Goal: Task Accomplishment & Management: Complete application form

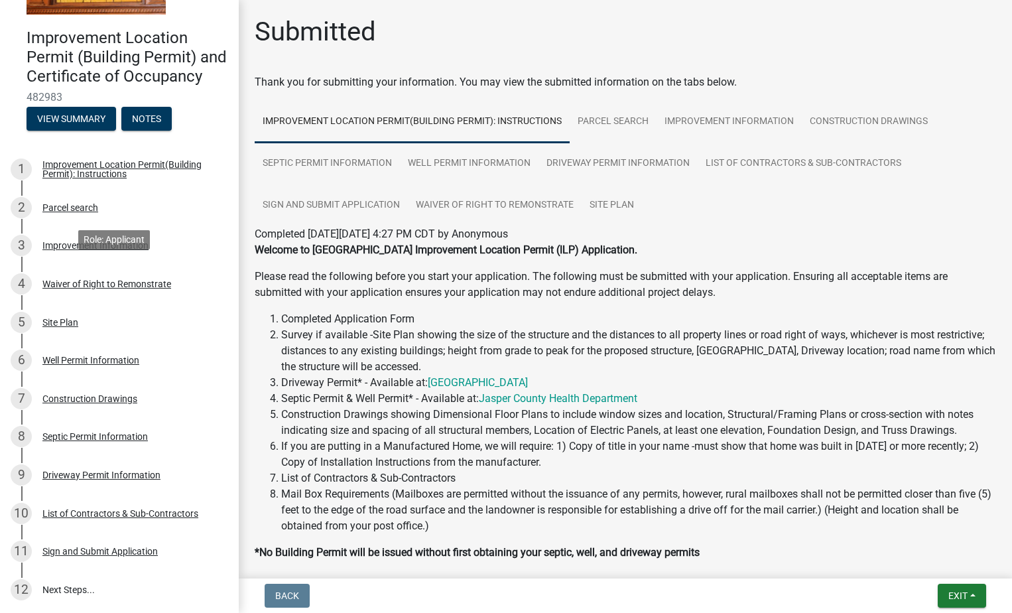
scroll to position [207, 0]
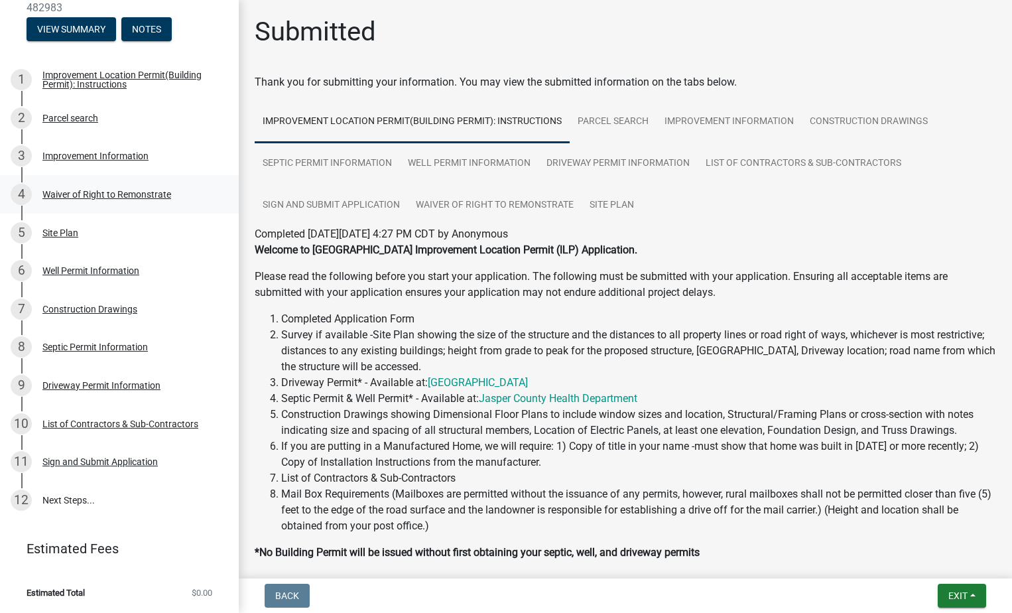
click at [102, 194] on div "Waiver of Right to Remonstrate" at bounding box center [106, 194] width 129 height 9
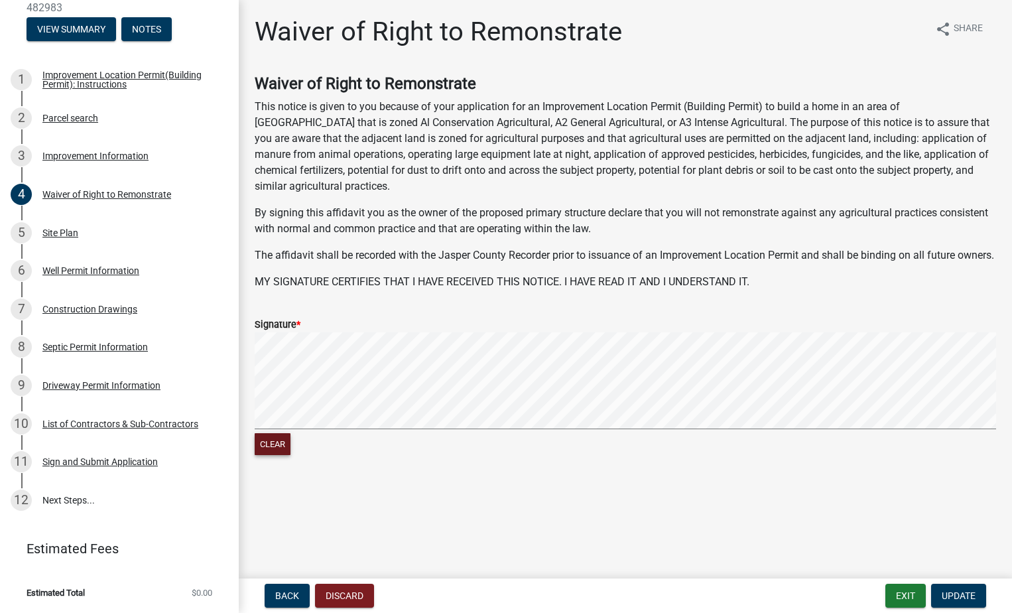
click at [269, 455] on button "Clear" at bounding box center [273, 444] width 36 height 22
drag, startPoint x: 280, startPoint y: 458, endPoint x: 314, endPoint y: 449, distance: 34.9
click at [281, 455] on button "Clear" at bounding box center [273, 444] width 36 height 22
click at [958, 596] on span "Update" at bounding box center [959, 595] width 34 height 11
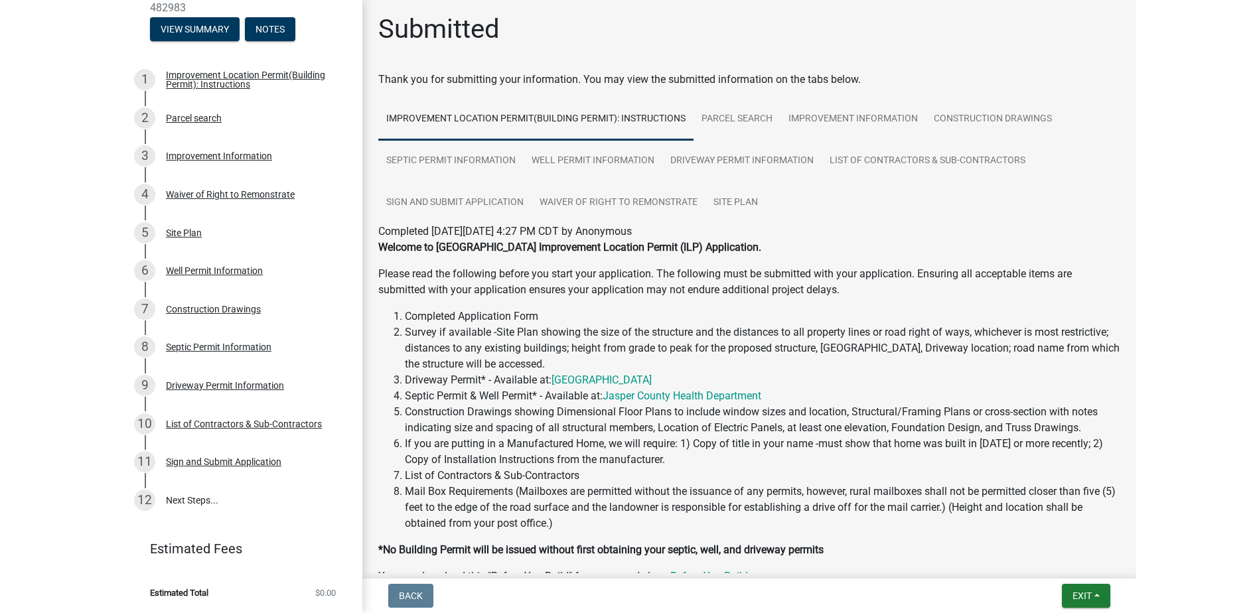
scroll to position [0, 0]
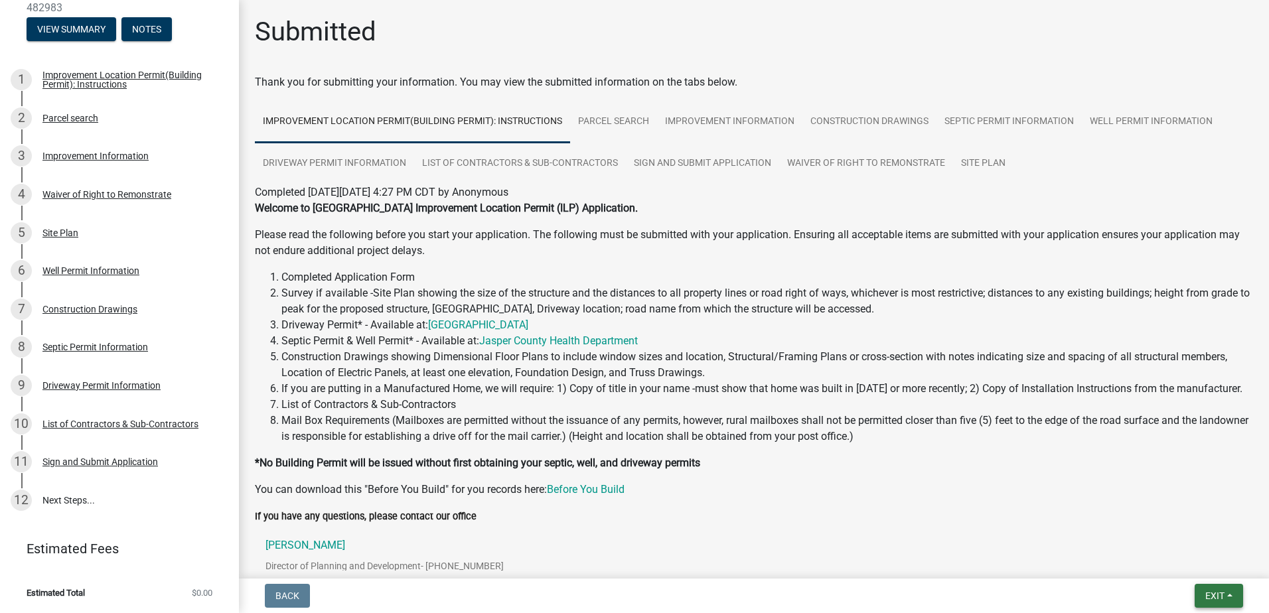
click at [1012, 592] on span "Exit" at bounding box center [1214, 595] width 19 height 11
click at [1012, 561] on button "Save & Exit" at bounding box center [1189, 561] width 106 height 32
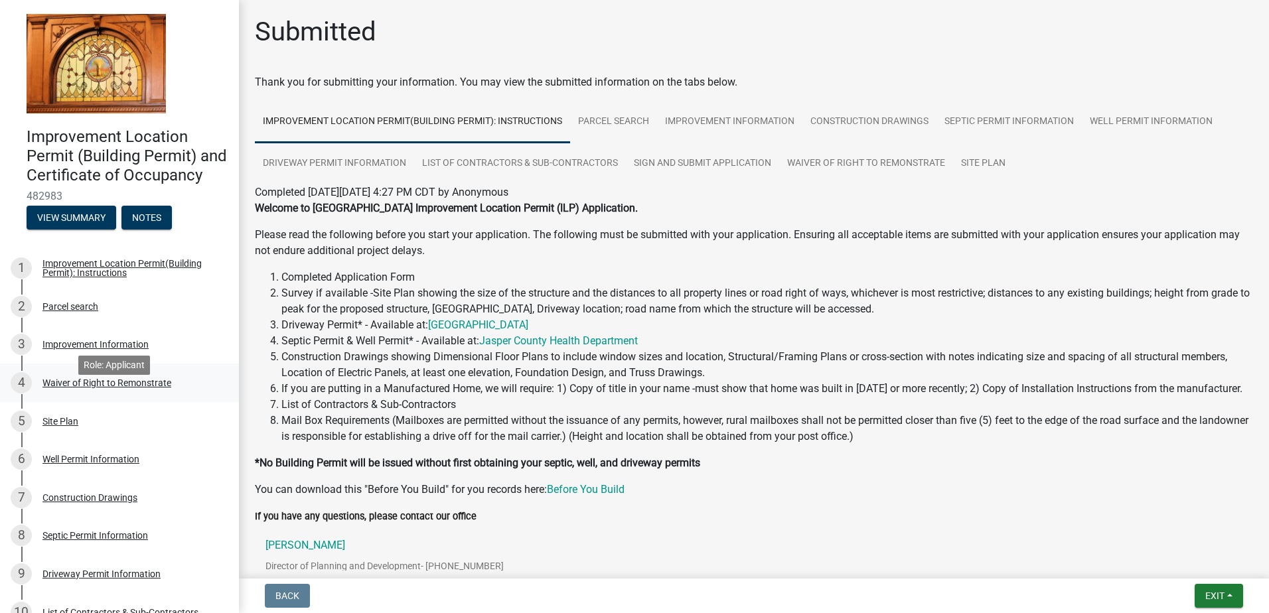
click at [74, 387] on div "Waiver of Right to Remonstrate" at bounding box center [106, 382] width 129 height 9
